Goal: Information Seeking & Learning: Learn about a topic

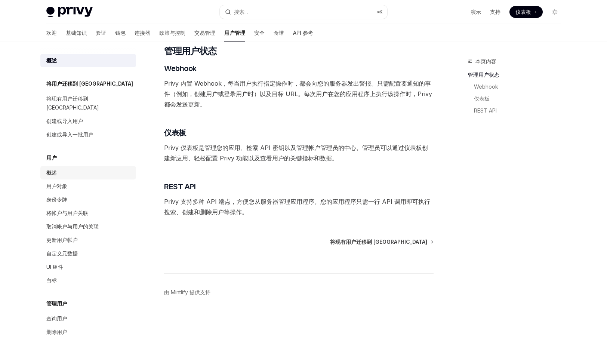
click at [50, 169] on font "概述" at bounding box center [51, 172] width 10 height 6
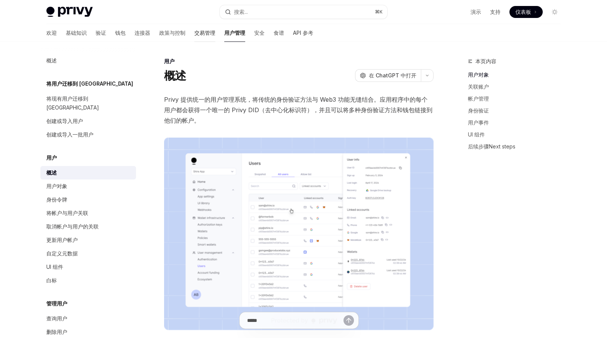
click at [194, 31] on font "交易管理" at bounding box center [204, 33] width 21 height 6
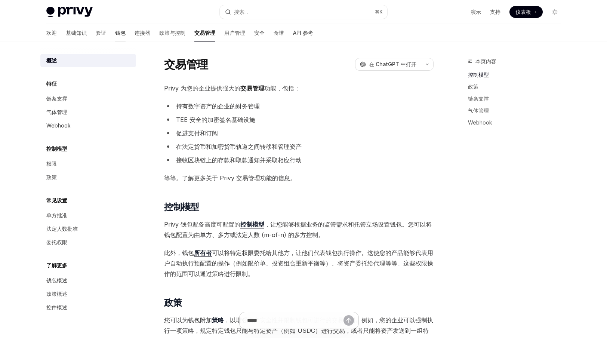
click at [115, 31] on font "钱包" at bounding box center [120, 33] width 10 height 6
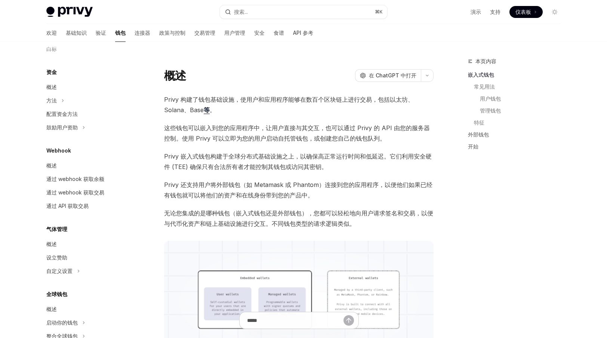
scroll to position [286, 0]
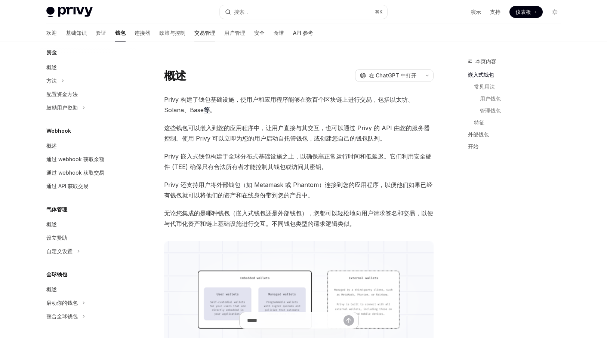
click at [194, 30] on font "交易管理" at bounding box center [204, 33] width 21 height 6
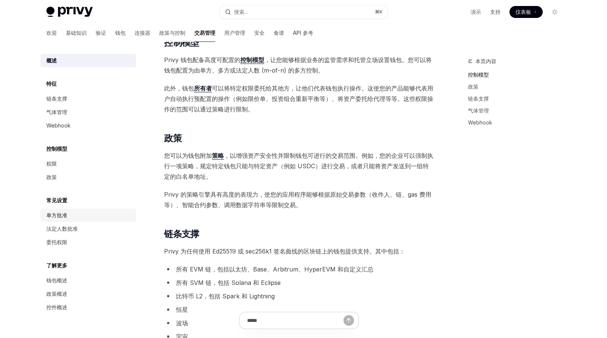
scroll to position [184, 0]
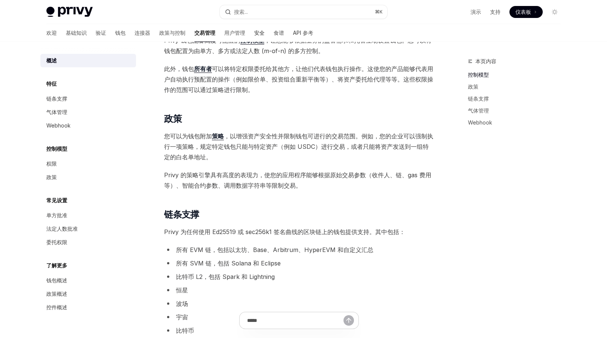
click at [254, 32] on font "安全" at bounding box center [259, 33] width 10 height 6
type textarea "*"
